Goal: Task Accomplishment & Management: Manage account settings

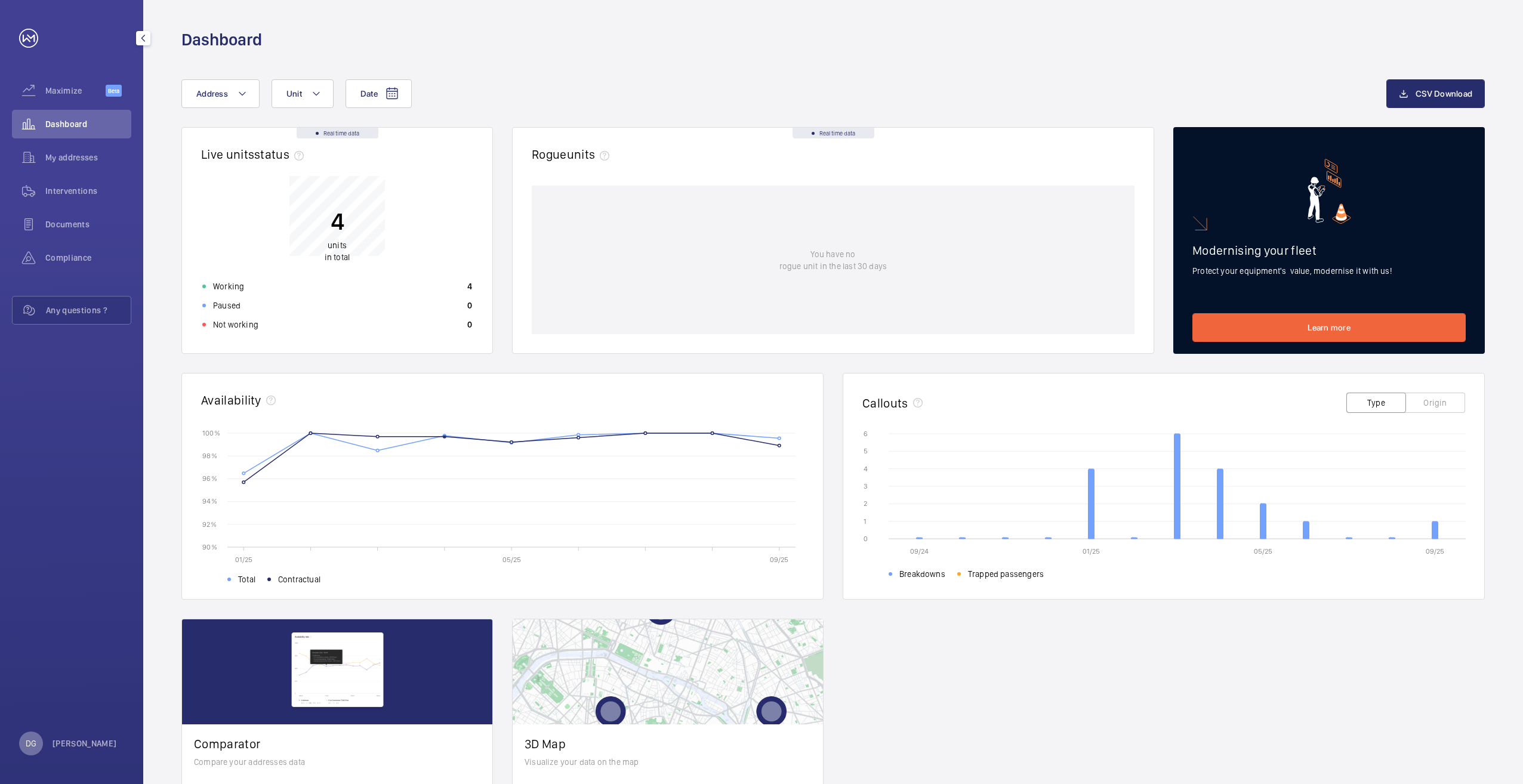
click at [28, 751] on div "DG" at bounding box center [31, 743] width 24 height 24
click at [38, 695] on link "Settings" at bounding box center [46, 694] width 30 height 10
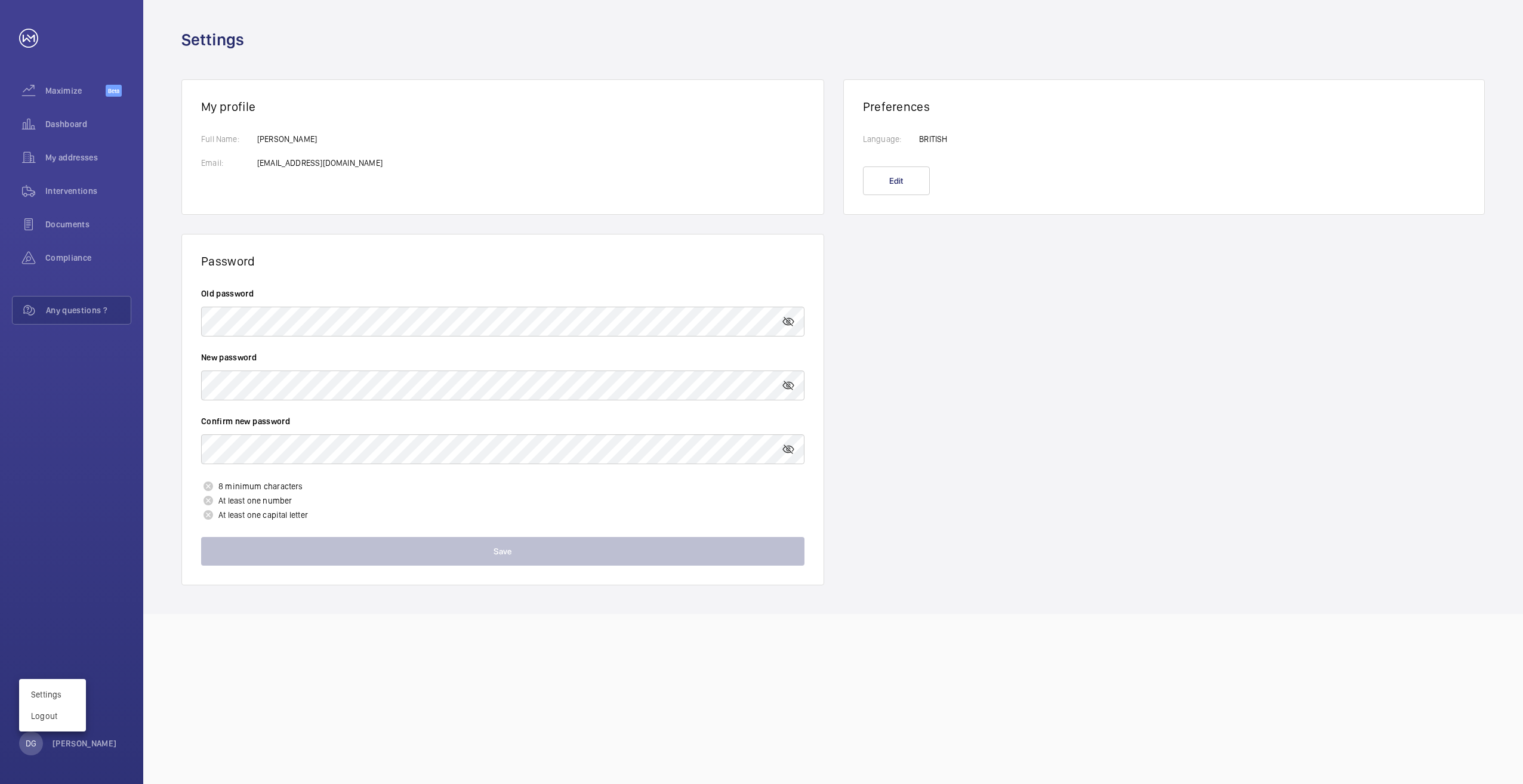
click at [226, 328] on div at bounding box center [762, 392] width 1523 height 784
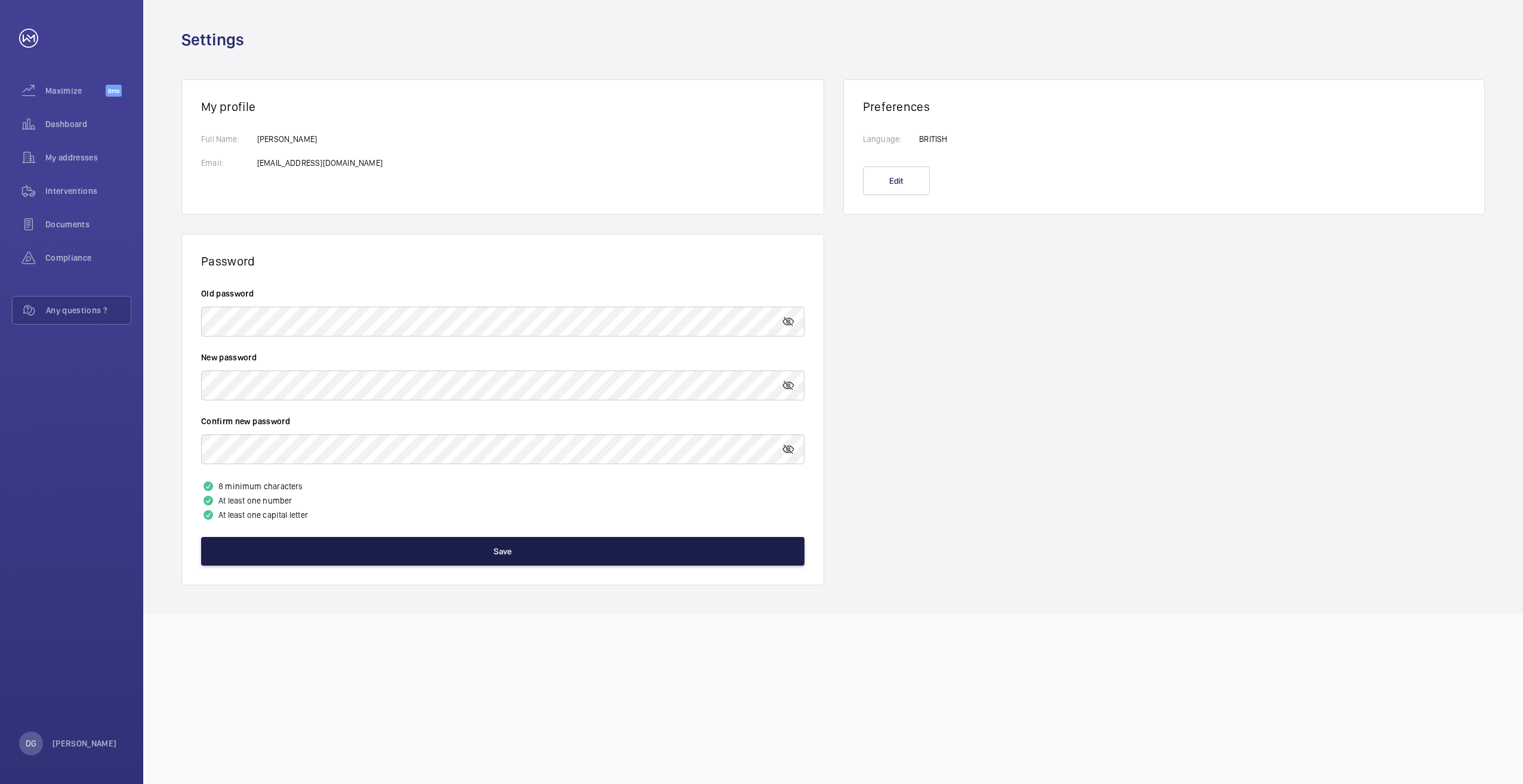
click at [371, 548] on button "Save" at bounding box center [502, 551] width 603 height 29
